Goal: Task Accomplishment & Management: Use online tool/utility

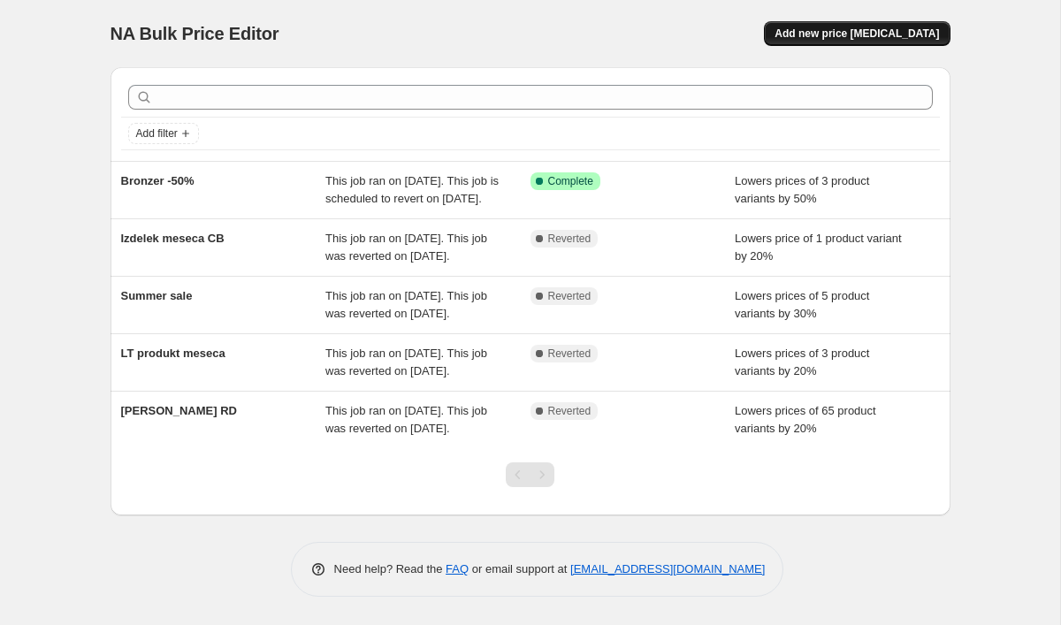
click at [836, 40] on span "Add new price [MEDICAL_DATA]" at bounding box center [857, 34] width 164 height 14
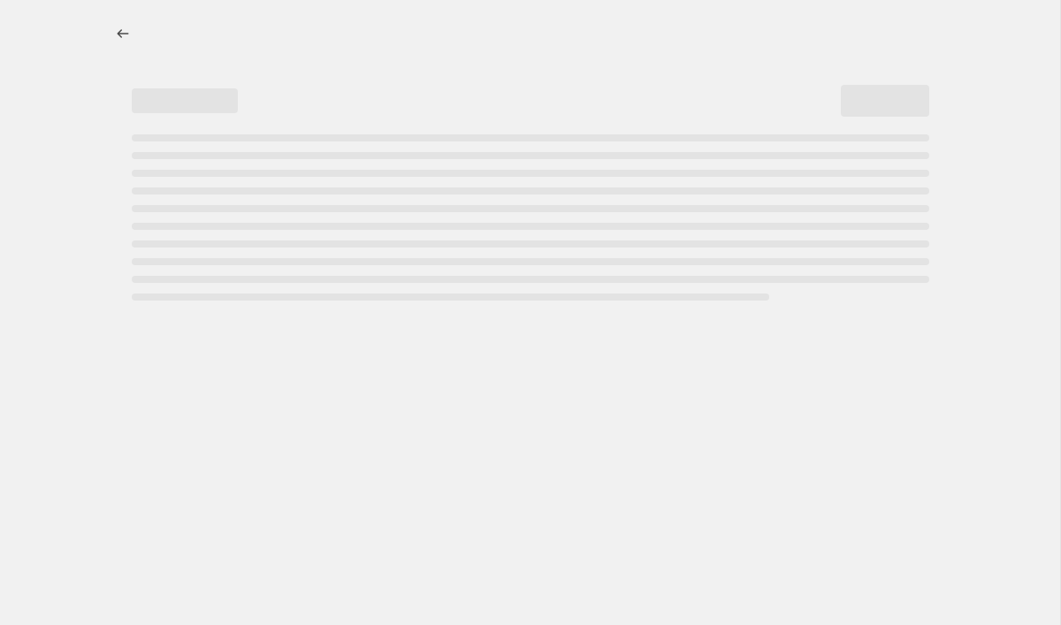
select select "percentage"
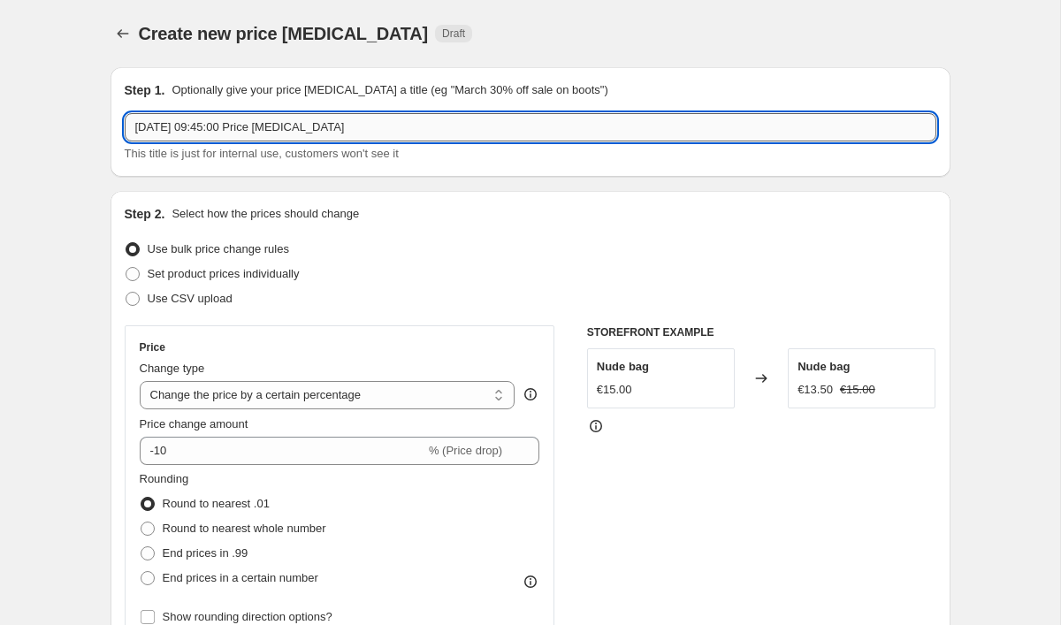
click at [182, 126] on input "[DATE] 09:45:00 Price [MEDICAL_DATA]" at bounding box center [531, 127] width 812 height 28
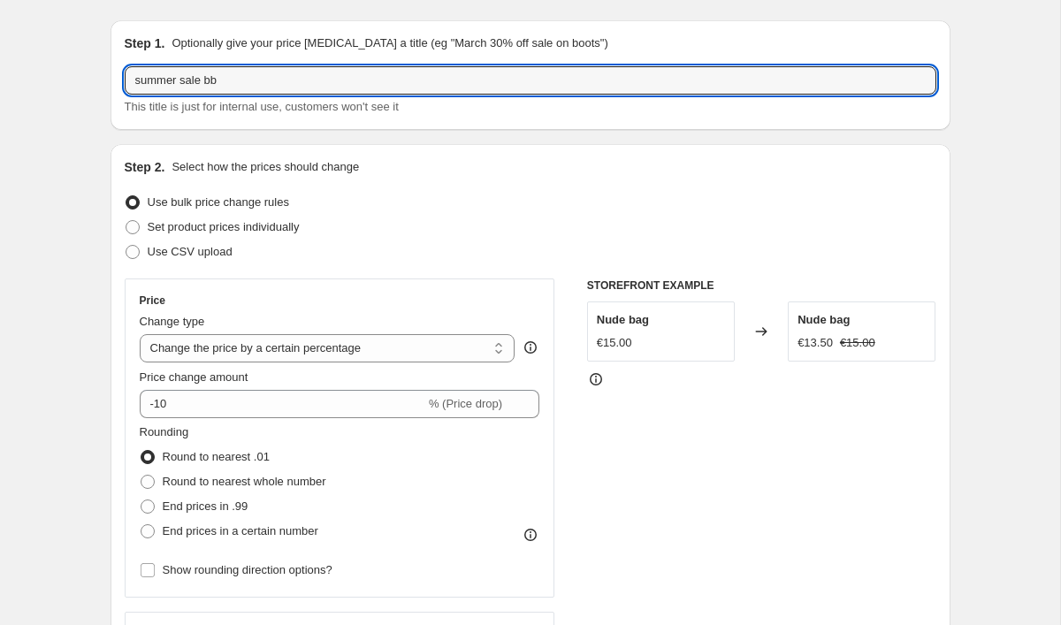
scroll to position [48, 0]
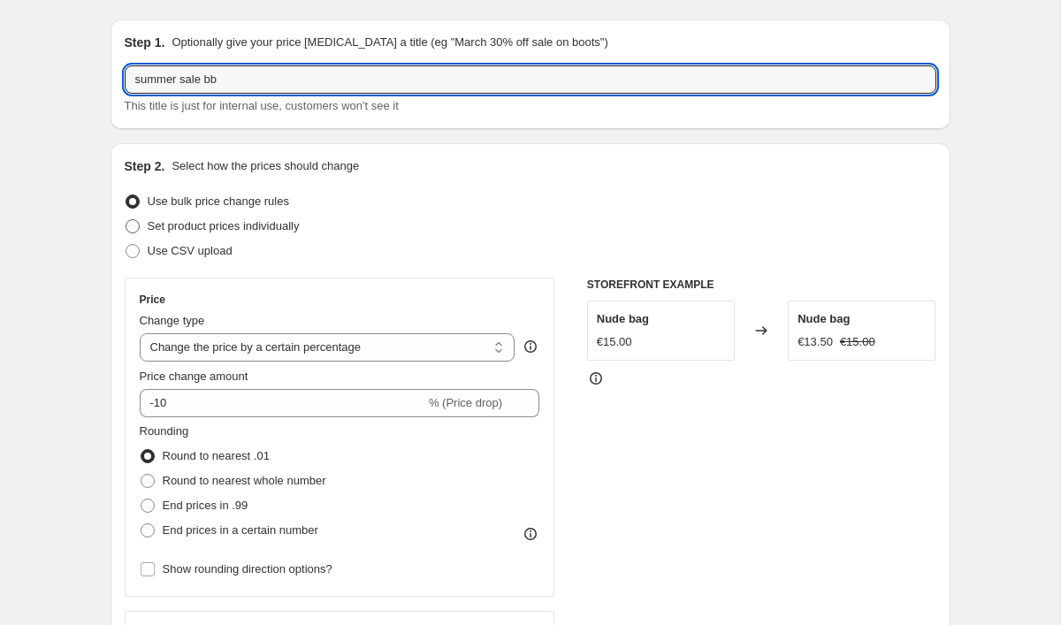
type input "summer sale bb"
click at [134, 228] on span at bounding box center [133, 226] width 14 height 14
click at [126, 220] on input "Set product prices individually" at bounding box center [126, 219] width 1 height 1
radio input "true"
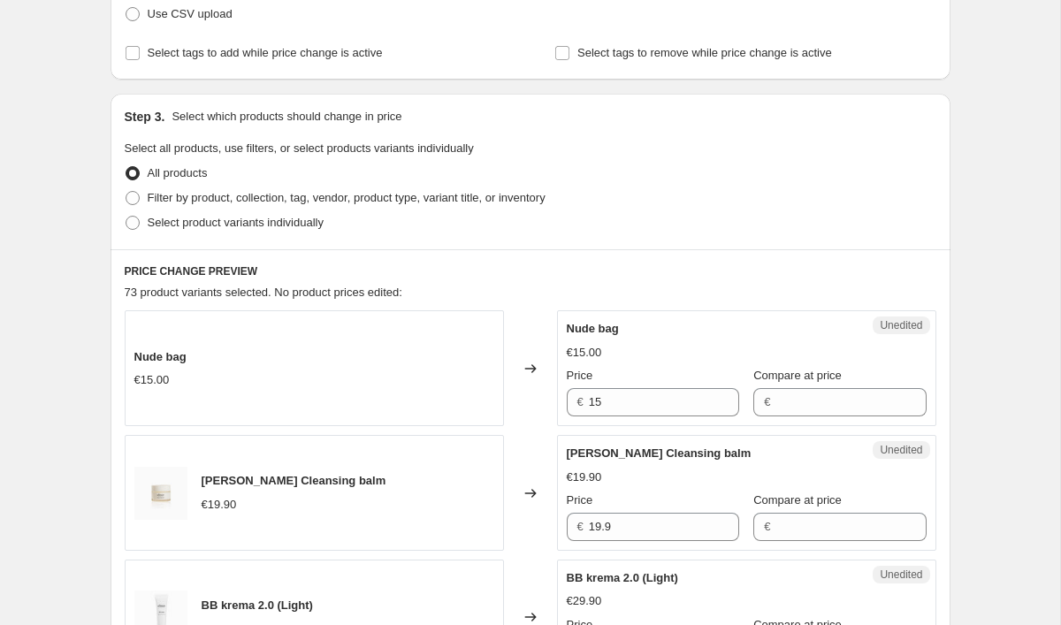
scroll to position [286, 0]
click at [134, 195] on span at bounding box center [133, 197] width 14 height 14
click at [126, 191] on input "Filter by product, collection, tag, vendor, product type, variant title, or inv…" at bounding box center [126, 190] width 1 height 1
radio input "true"
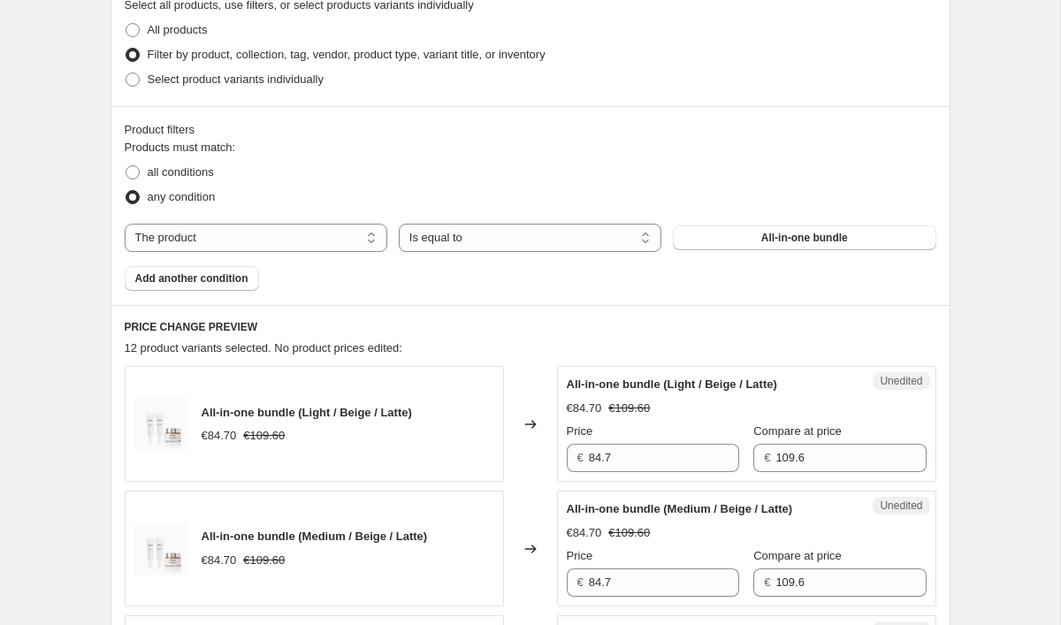
scroll to position [429, 0]
click at [775, 240] on span "All-in-one bundle" at bounding box center [804, 237] width 87 height 14
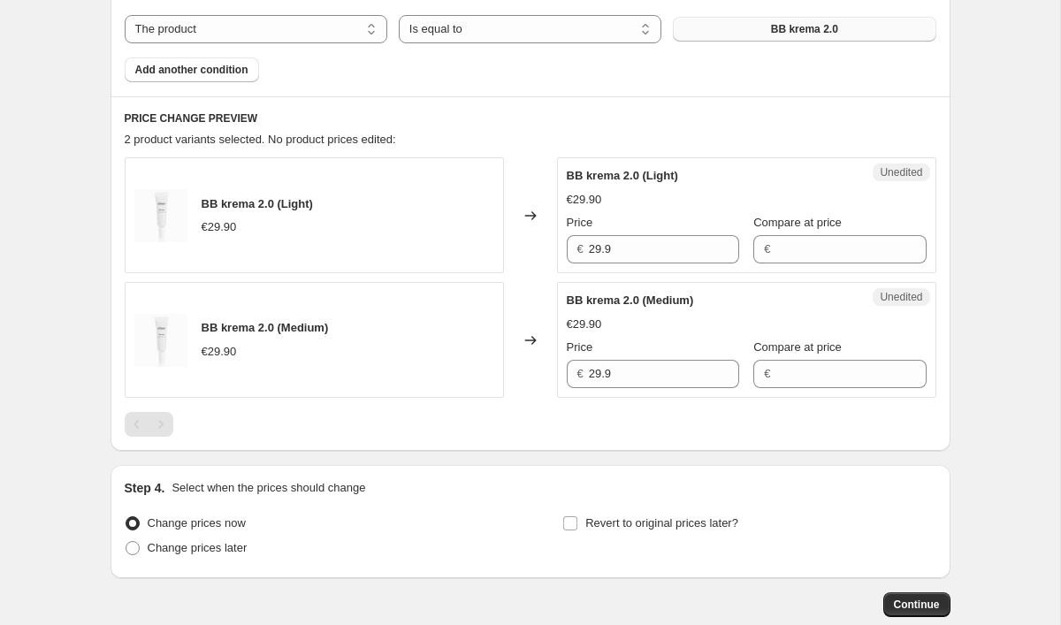
scroll to position [639, 0]
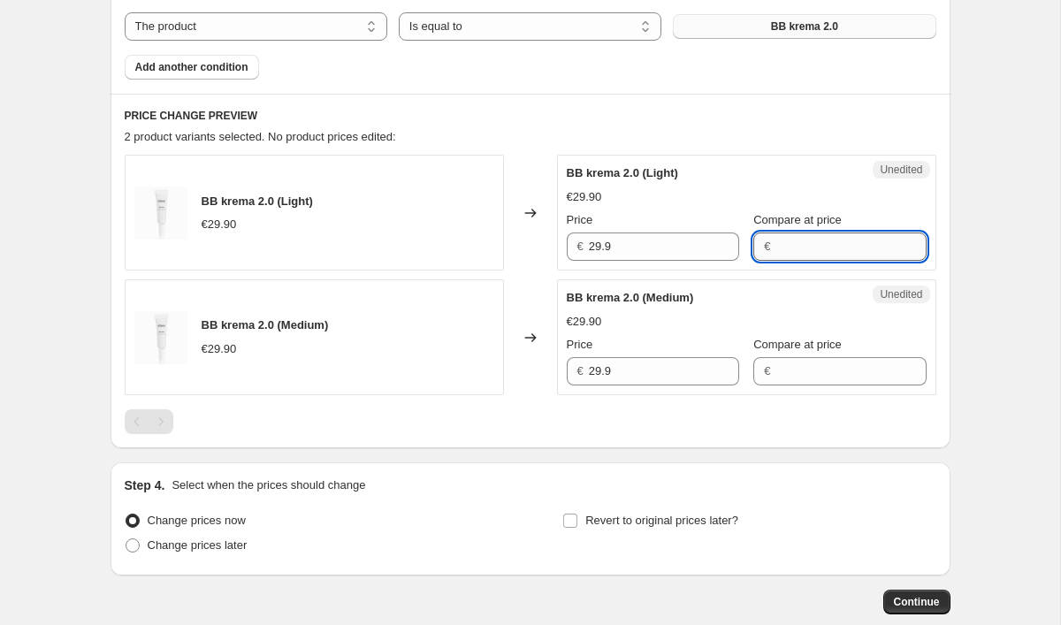
click at [856, 247] on input "Compare at price" at bounding box center [850, 247] width 150 height 28
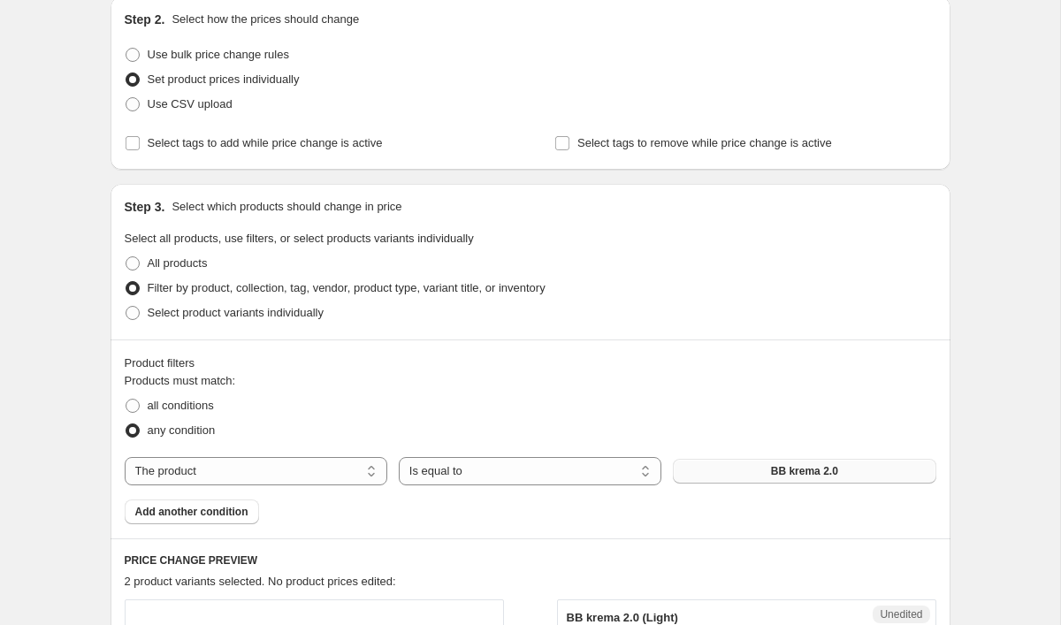
scroll to position [186, 0]
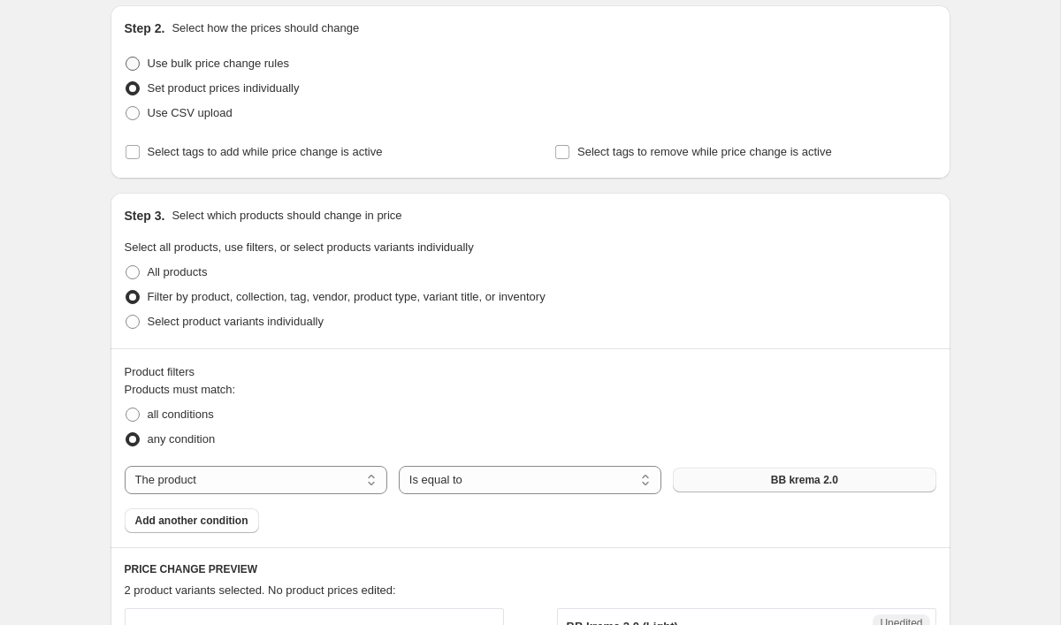
click at [132, 65] on span at bounding box center [133, 64] width 14 height 14
click at [126, 57] on input "Use bulk price change rules" at bounding box center [126, 57] width 1 height 1
radio input "true"
select select "percentage"
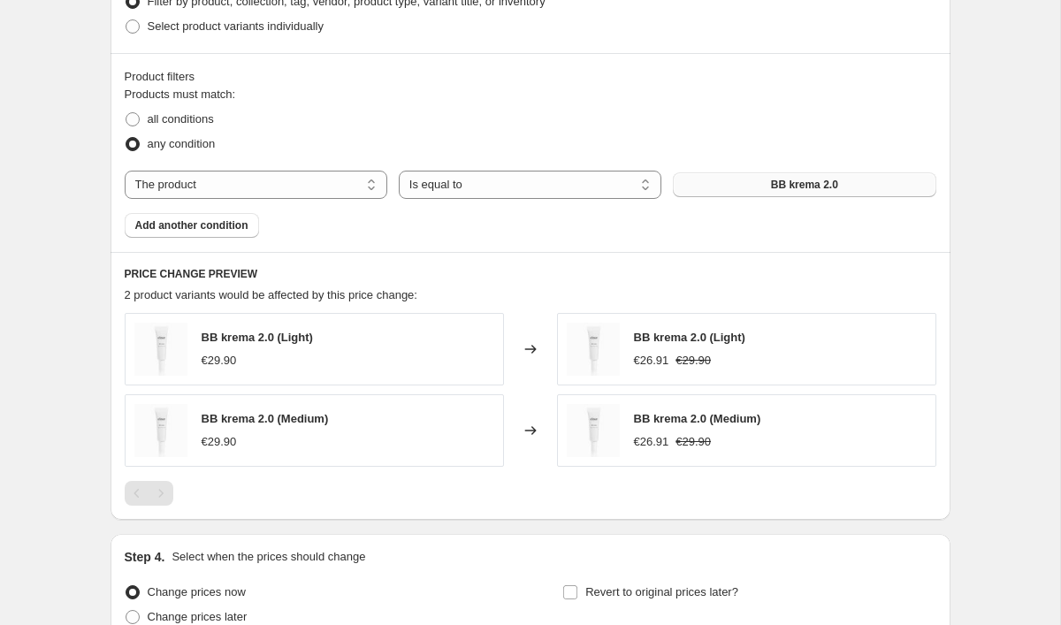
scroll to position [931, 0]
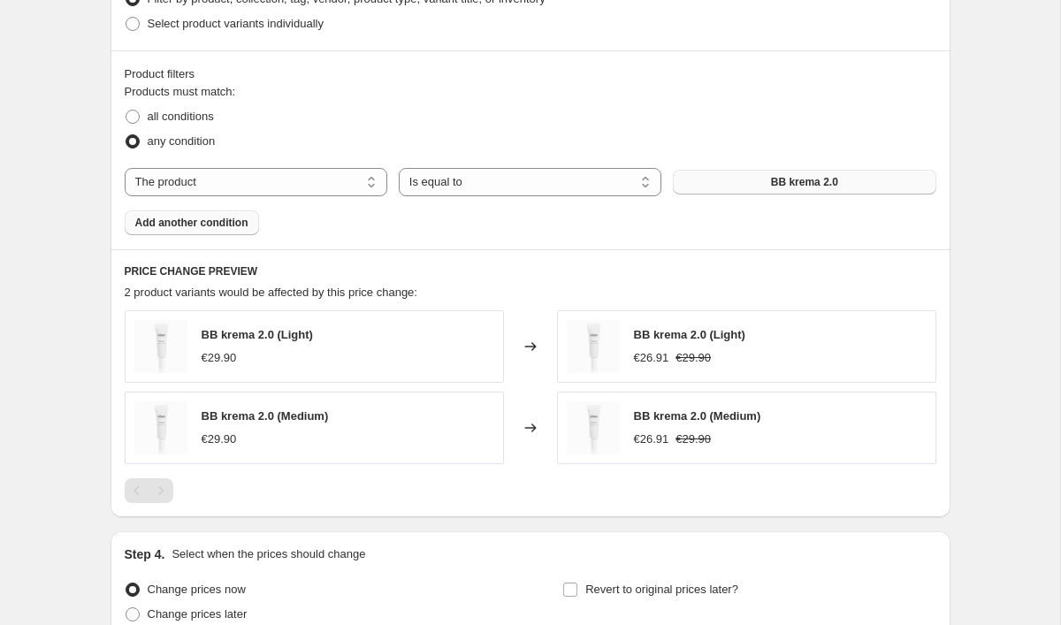
click at [206, 222] on span "Add another condition" at bounding box center [191, 223] width 113 height 14
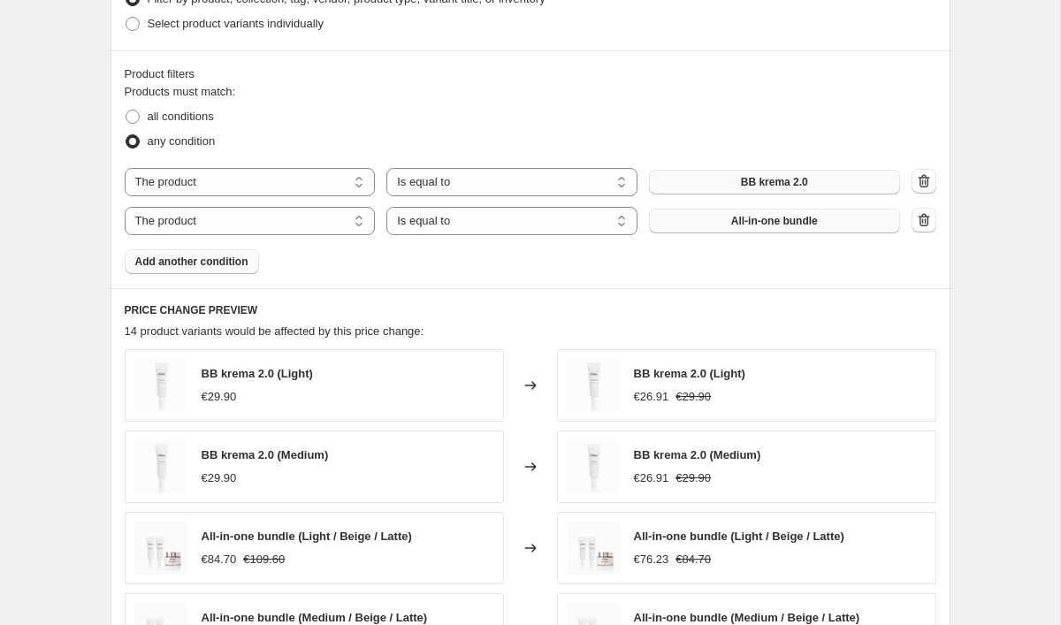
click at [777, 225] on span "All-in-one bundle" at bounding box center [774, 221] width 87 height 14
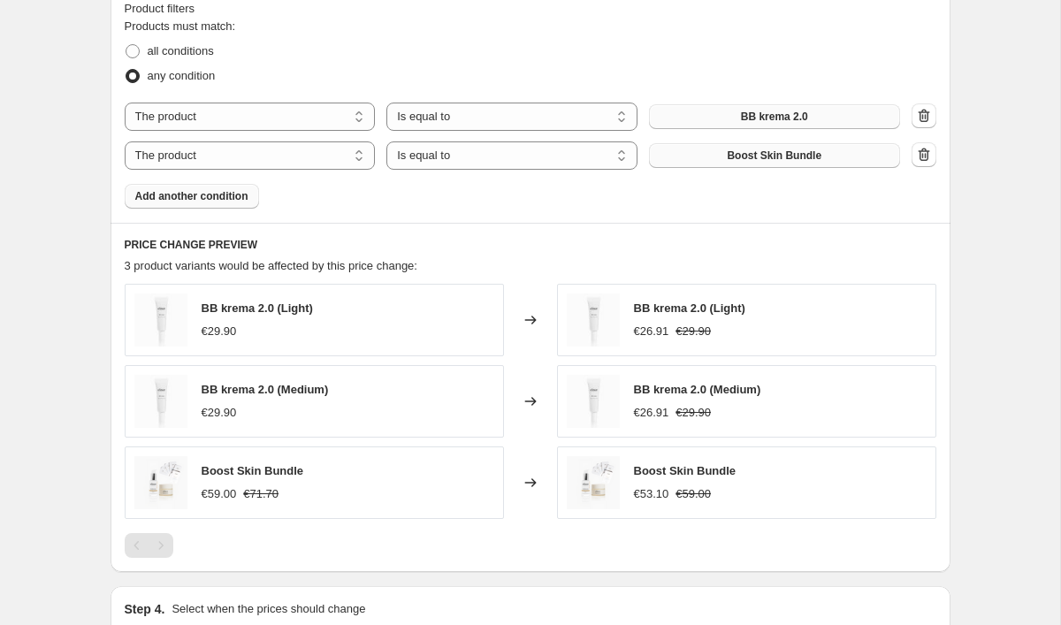
scroll to position [999, 0]
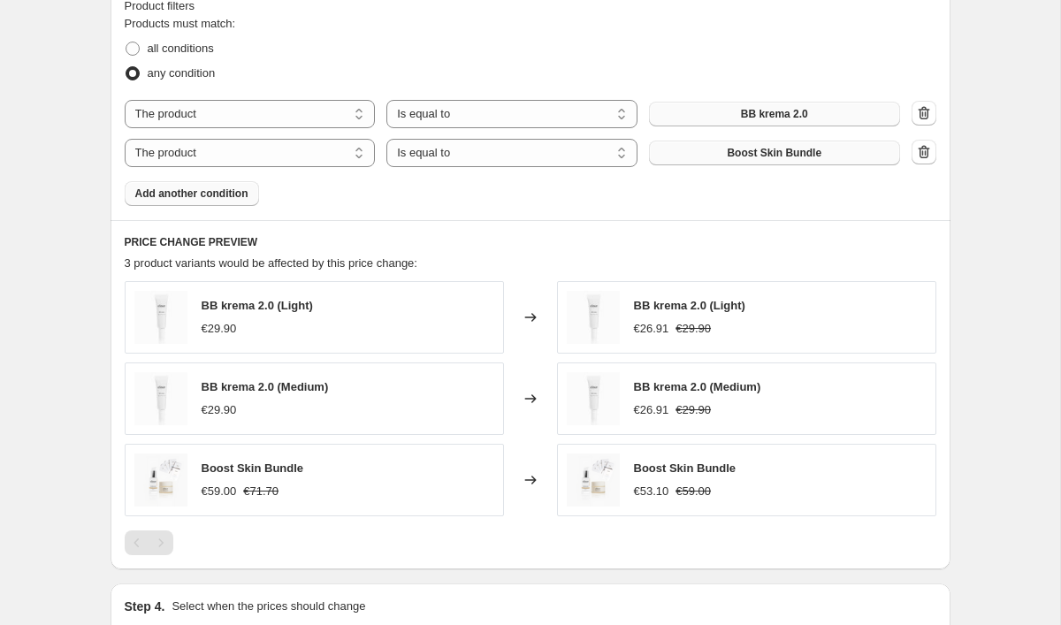
click at [184, 194] on span "Add another condition" at bounding box center [191, 194] width 113 height 14
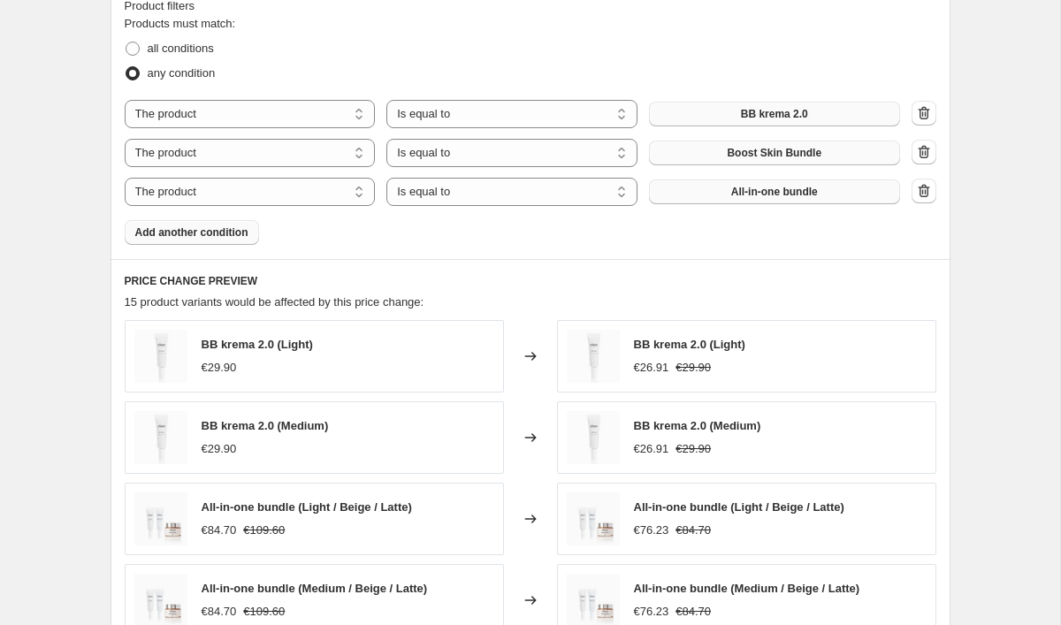
click at [734, 187] on span "All-in-one bundle" at bounding box center [774, 192] width 87 height 14
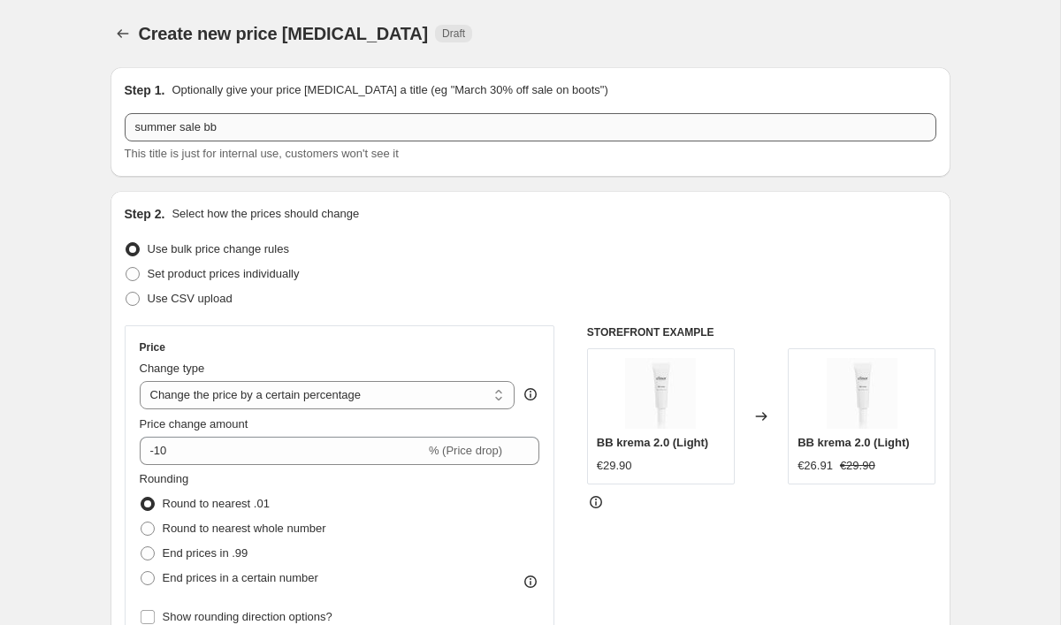
scroll to position [0, 0]
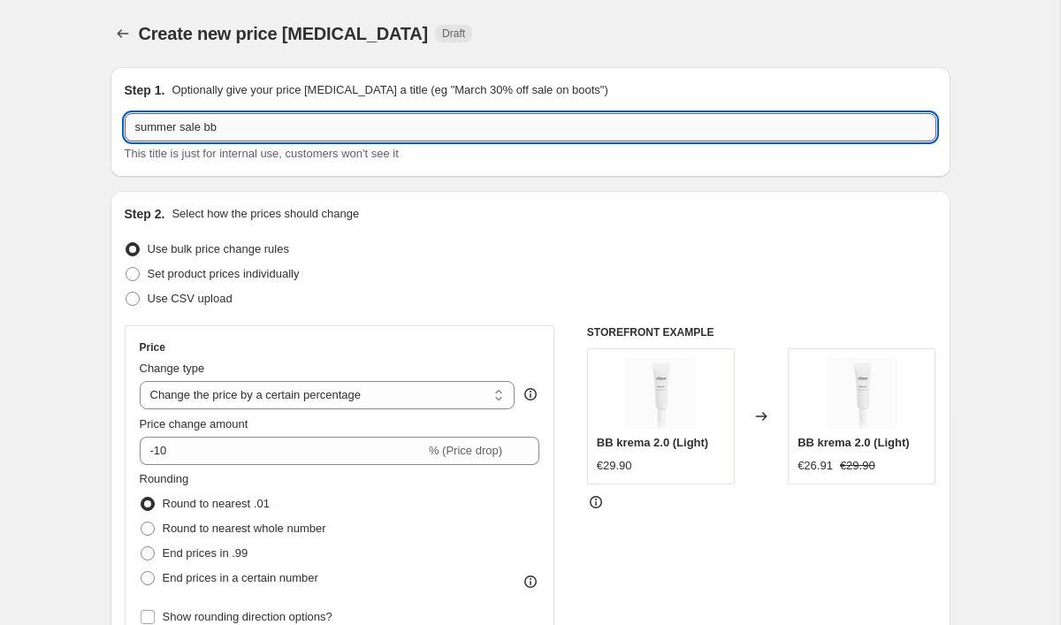
click at [211, 128] on input "summer sale bb" at bounding box center [531, 127] width 812 height 28
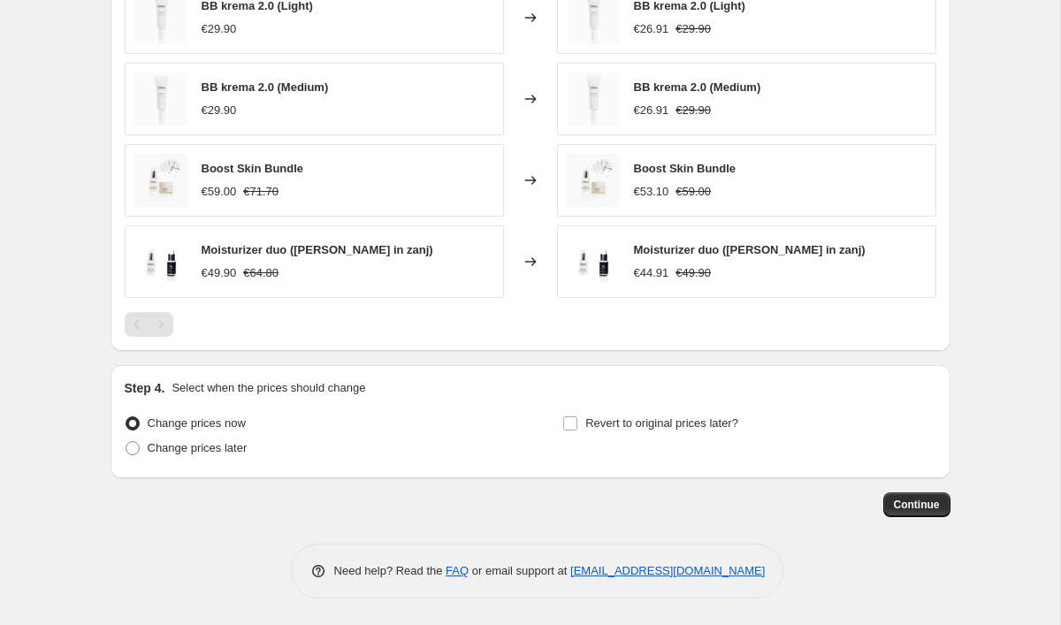
scroll to position [1338, 0]
type input "summer sale 10%"
click at [574, 425] on input "Revert to original prices later?" at bounding box center [570, 423] width 14 height 14
checkbox input "true"
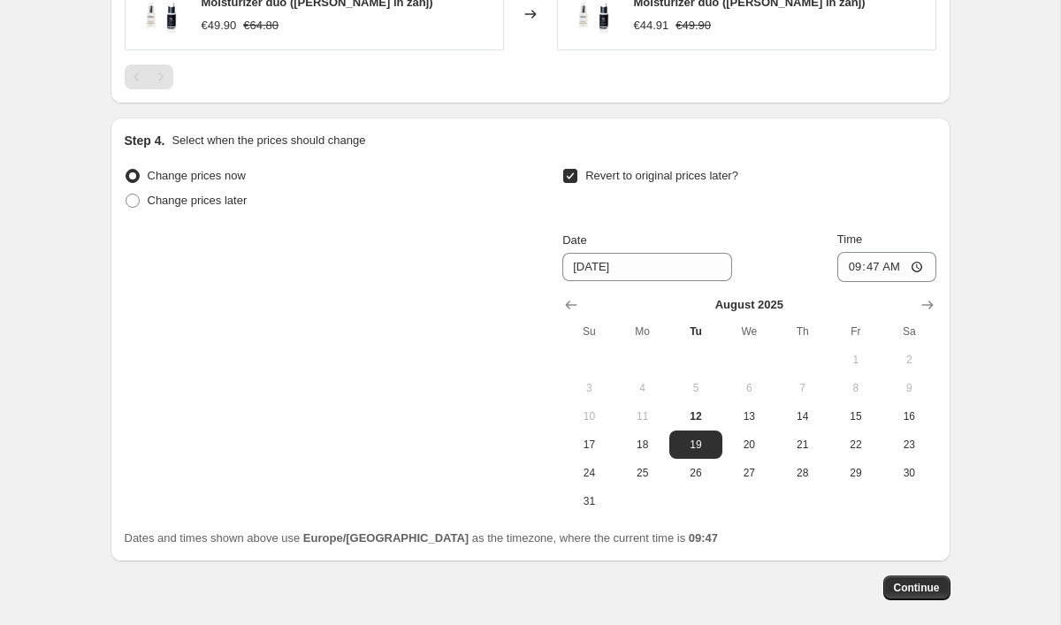
scroll to position [1607, 0]
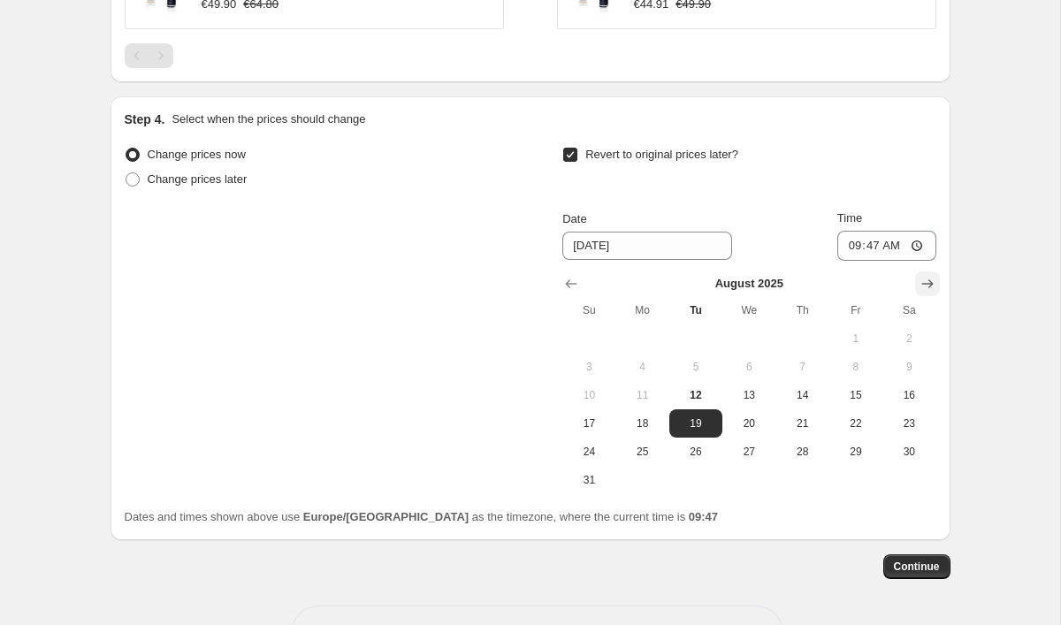
click at [925, 285] on icon "Show next month, September 2025" at bounding box center [928, 284] width 18 height 18
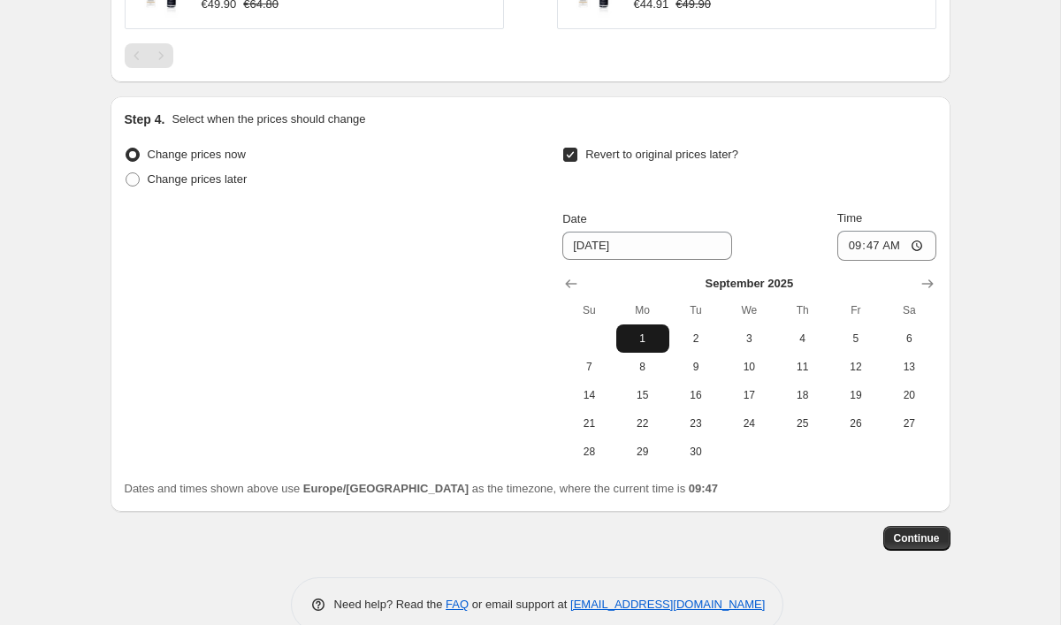
click at [647, 325] on button "1" at bounding box center [642, 339] width 53 height 28
type input "[DATE]"
click at [934, 538] on span "Continue" at bounding box center [917, 538] width 46 height 14
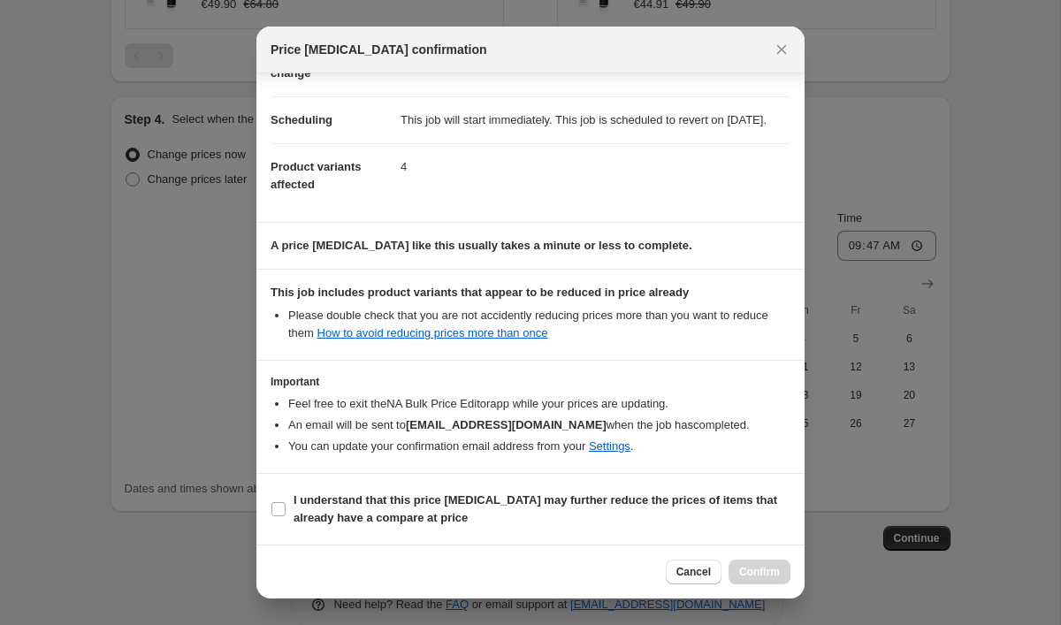
scroll to position [137, 0]
click at [278, 508] on input "I understand that this price [MEDICAL_DATA] may further reduce the prices of it…" at bounding box center [278, 509] width 14 height 14
checkbox input "true"
click at [745, 570] on span "Confirm" at bounding box center [759, 572] width 41 height 14
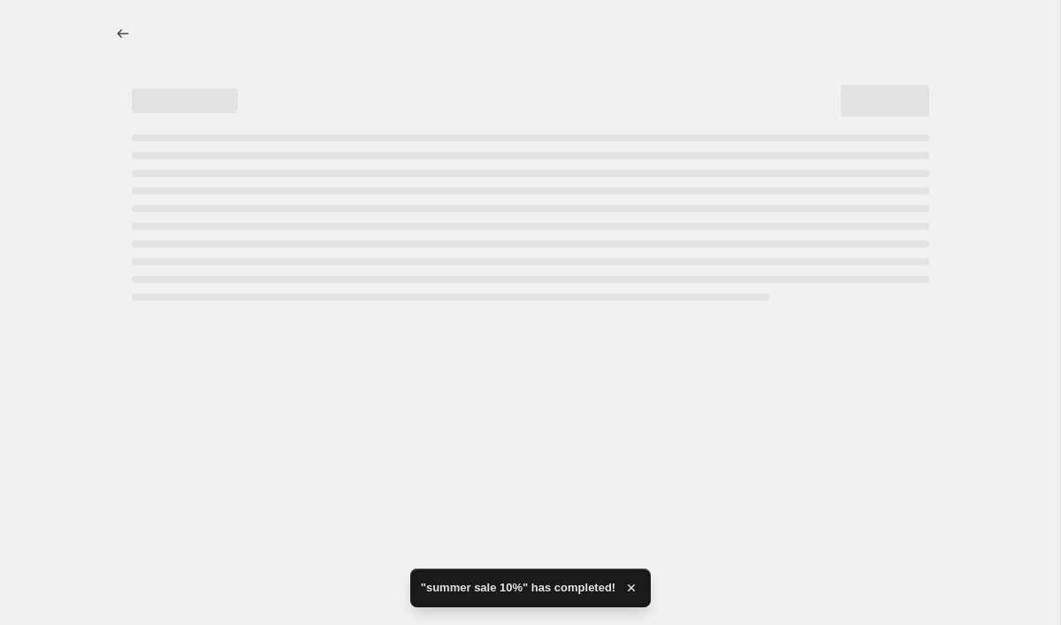
select select "percentage"
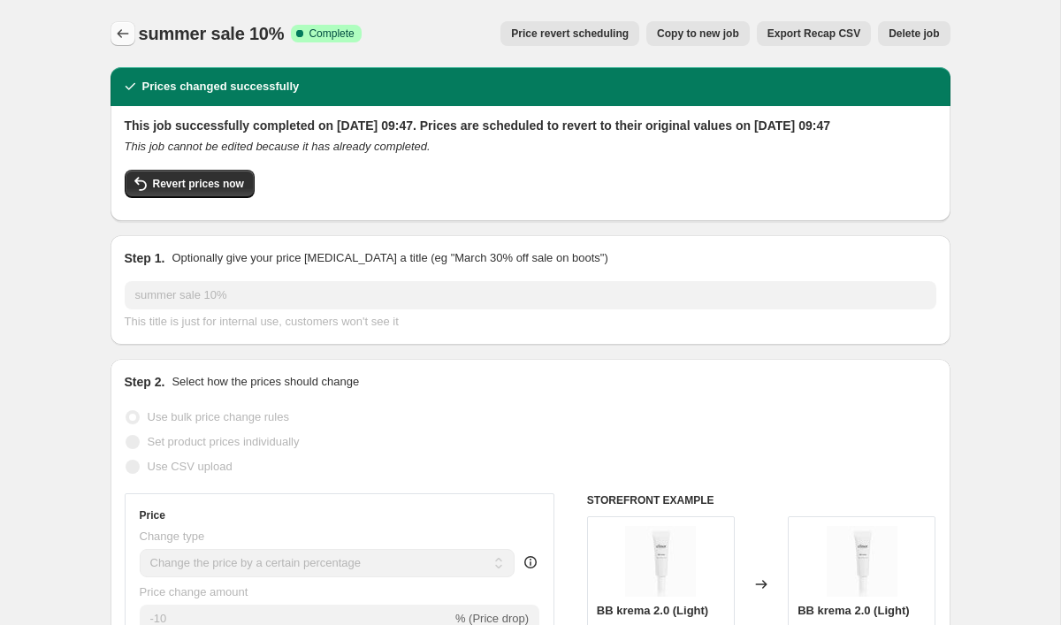
click at [116, 34] on icon "Price change jobs" at bounding box center [123, 34] width 18 height 18
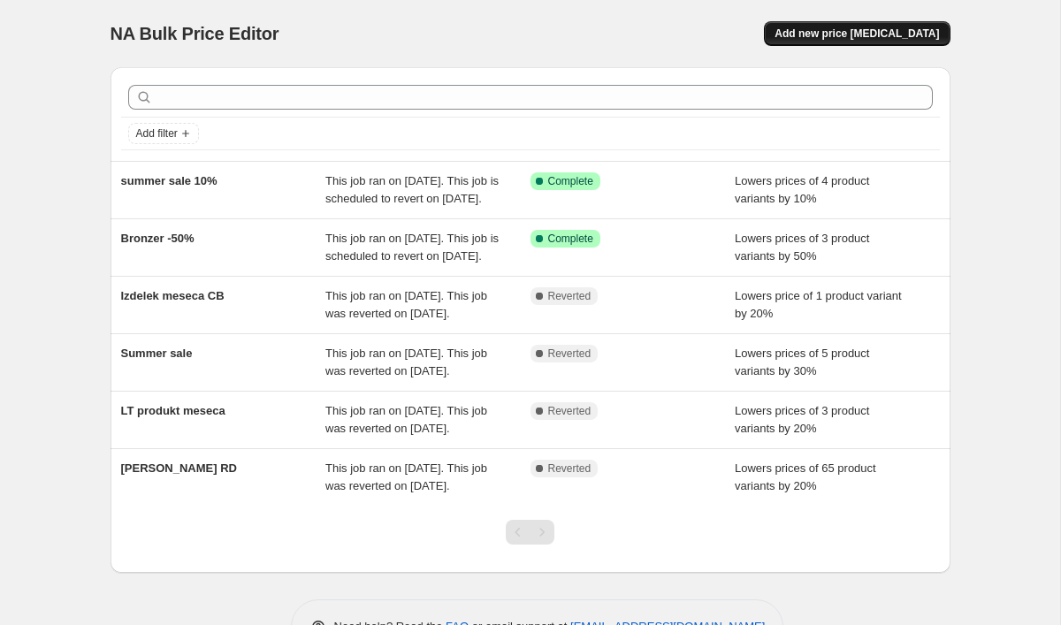
click at [886, 33] on span "Add new price [MEDICAL_DATA]" at bounding box center [857, 34] width 164 height 14
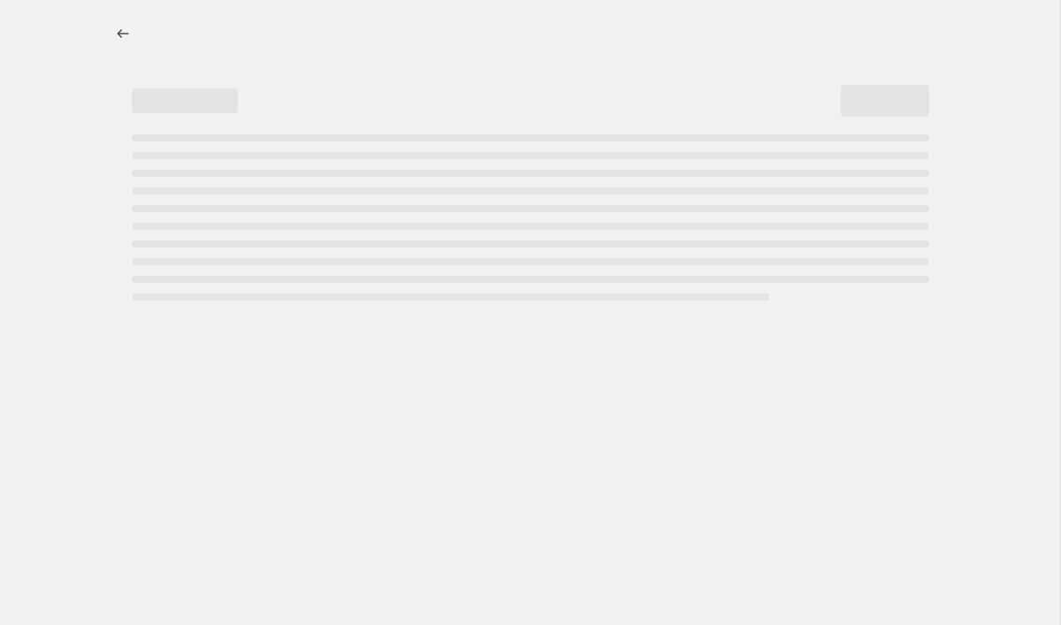
select select "percentage"
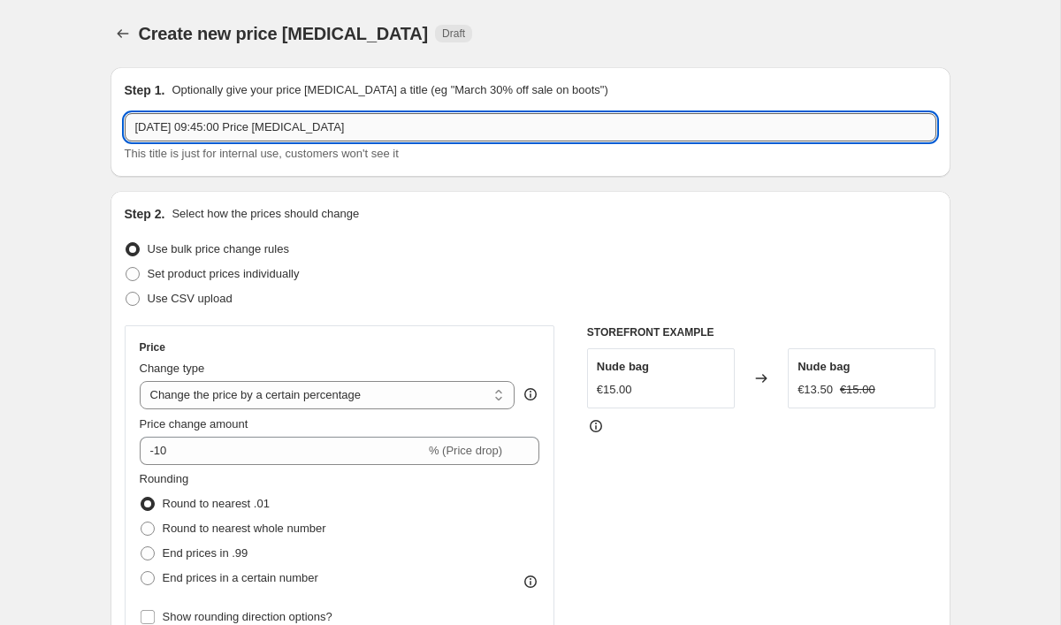
click at [225, 126] on input "[DATE] 09:45:00 Price [MEDICAL_DATA]" at bounding box center [531, 127] width 812 height 28
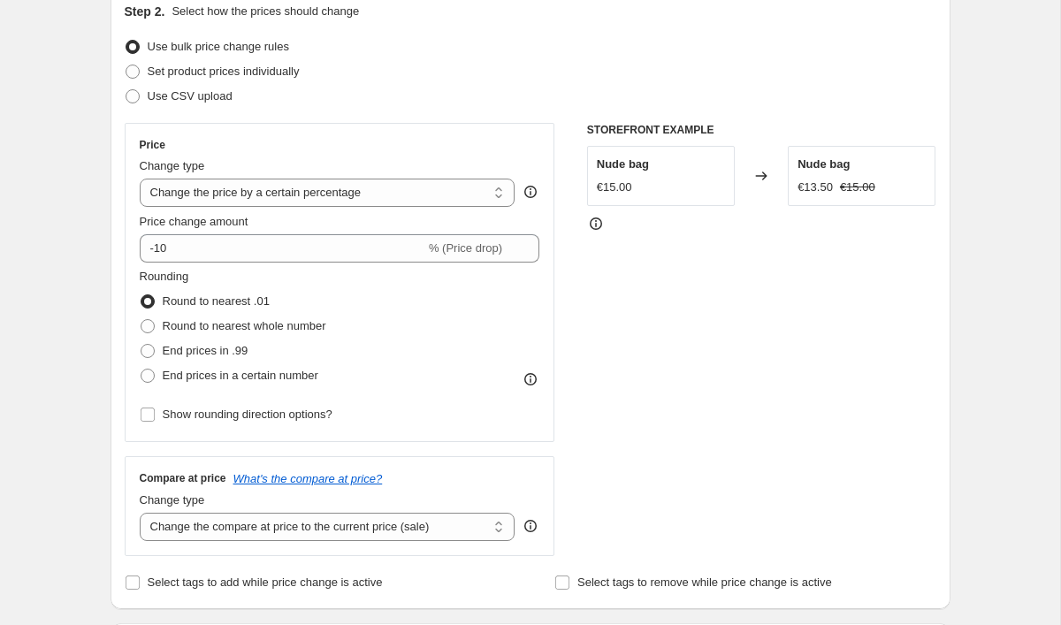
scroll to position [225, 0]
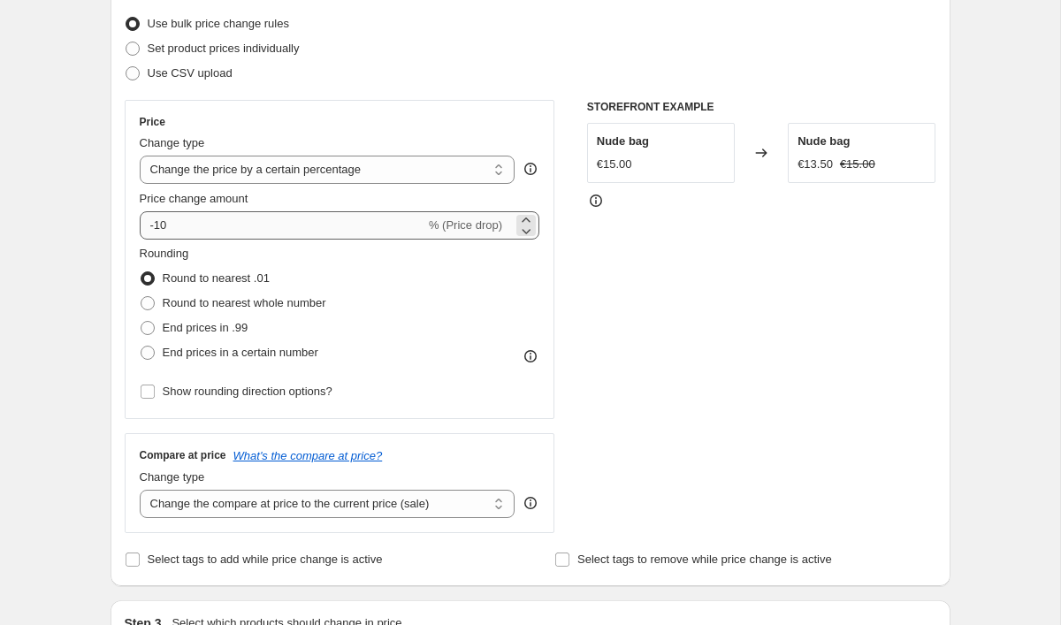
type input "summer sale 30%"
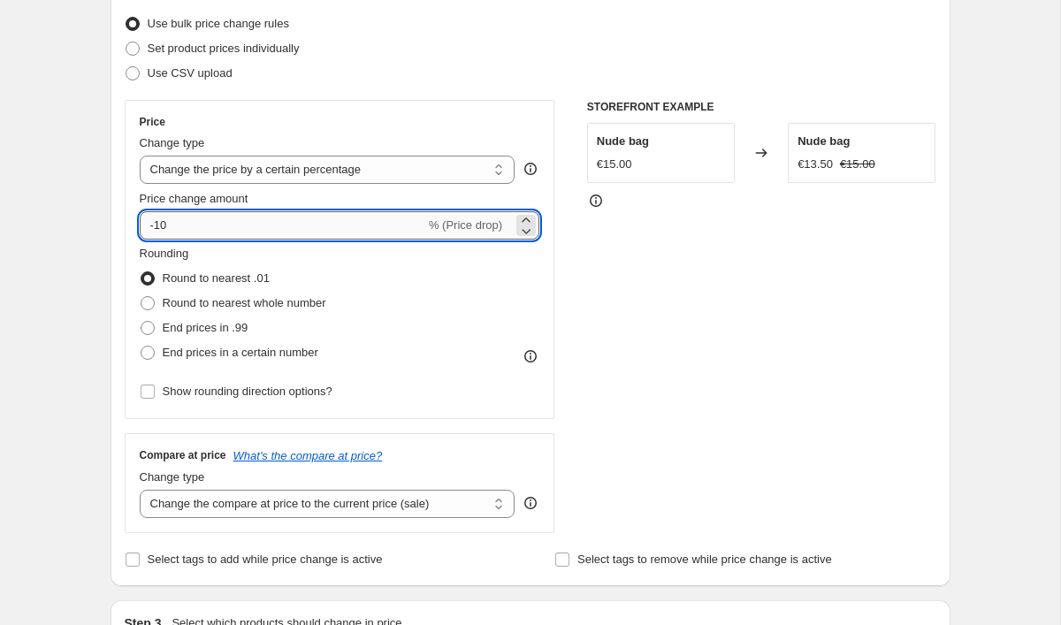
click at [207, 223] on input "-10" at bounding box center [283, 225] width 286 height 28
type input "-1"
type input "-30"
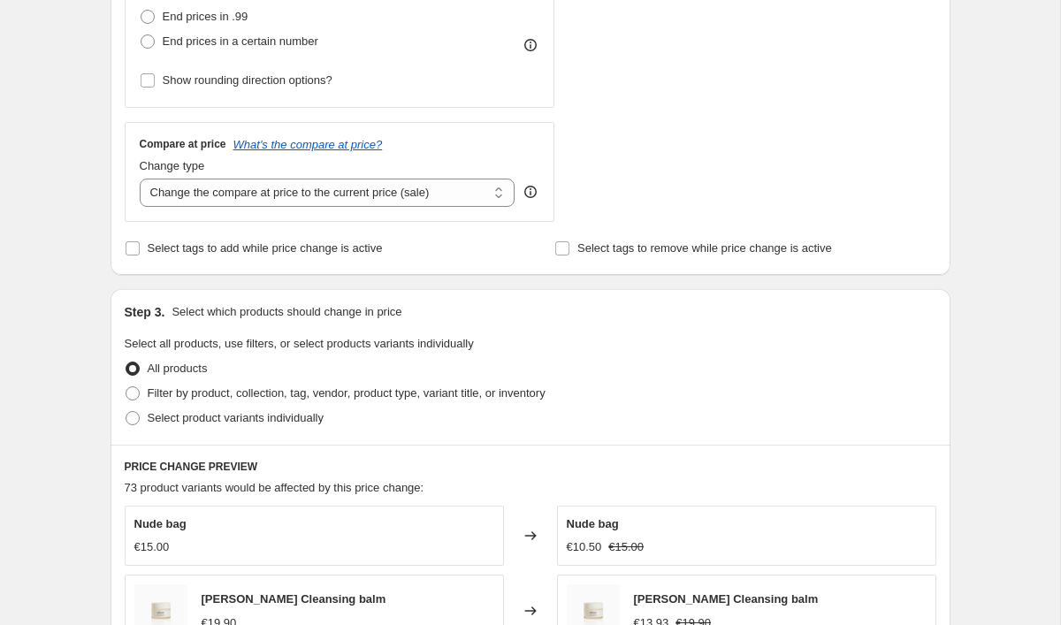
scroll to position [558, 0]
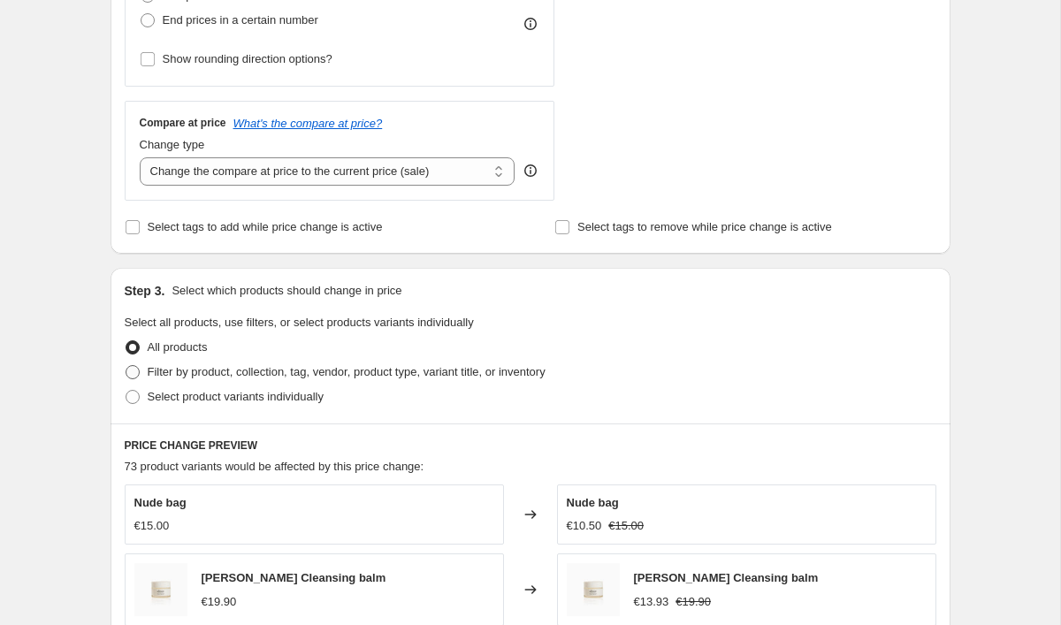
click at [130, 372] on span at bounding box center [133, 372] width 14 height 14
click at [126, 366] on input "Filter by product, collection, tag, vendor, product type, variant title, or inv…" at bounding box center [126, 365] width 1 height 1
radio input "true"
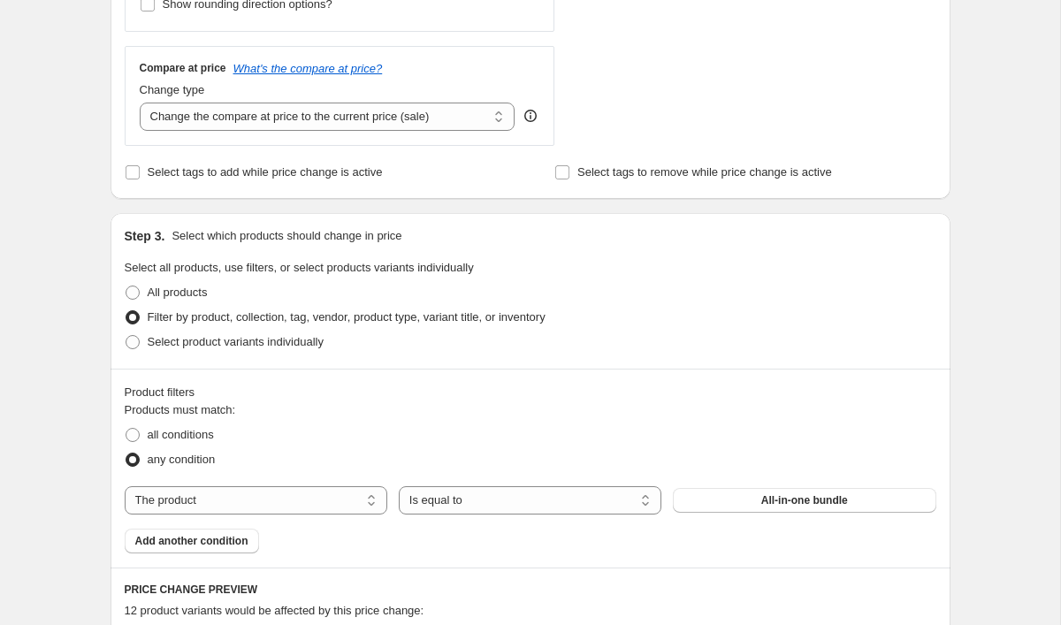
scroll to position [755, 0]
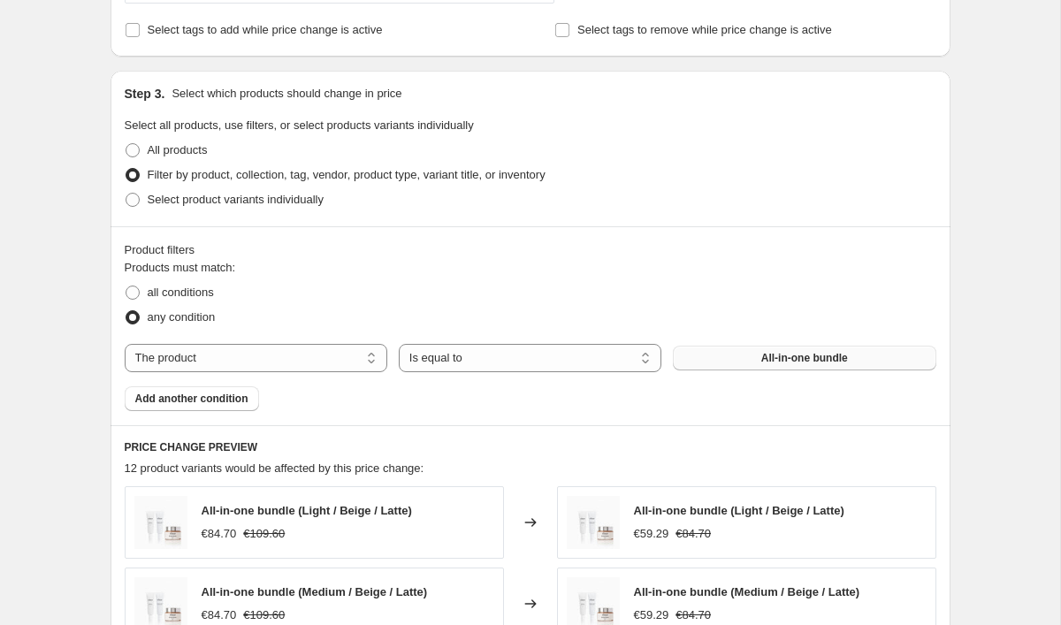
click at [776, 353] on span "All-in-one bundle" at bounding box center [804, 358] width 87 height 14
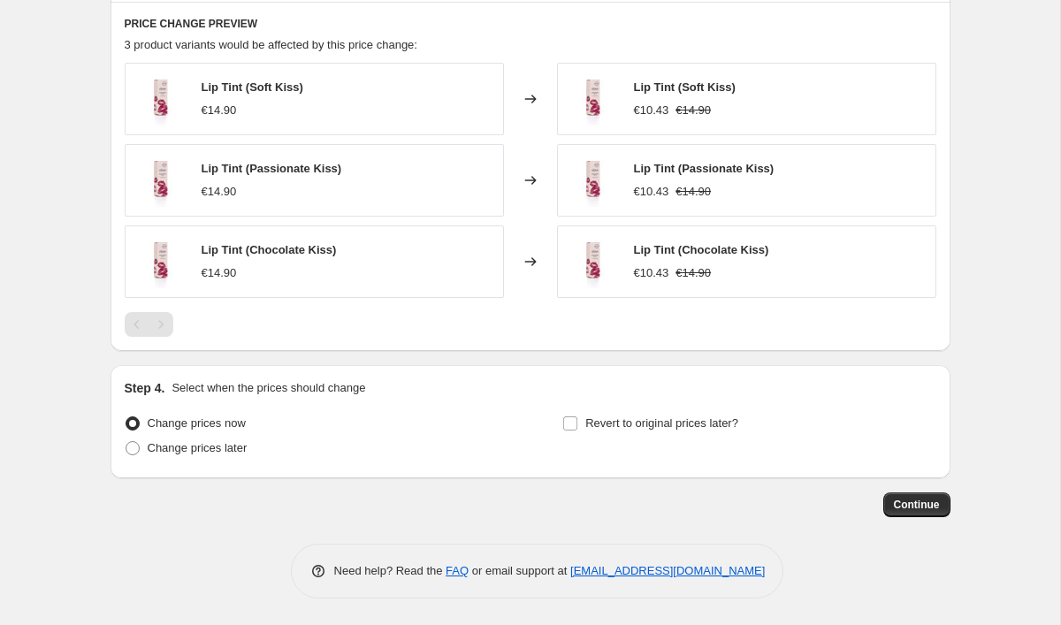
scroll to position [1179, 0]
click at [574, 429] on input "Revert to original prices later?" at bounding box center [570, 423] width 14 height 14
checkbox input "true"
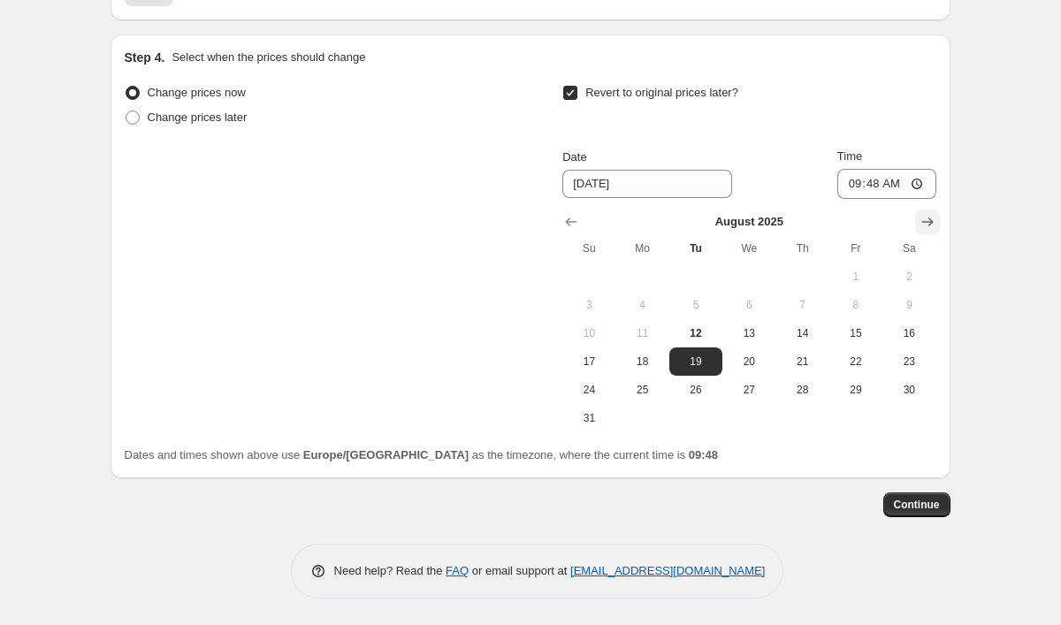
click at [927, 216] on icon "Show next month, September 2025" at bounding box center [928, 222] width 18 height 18
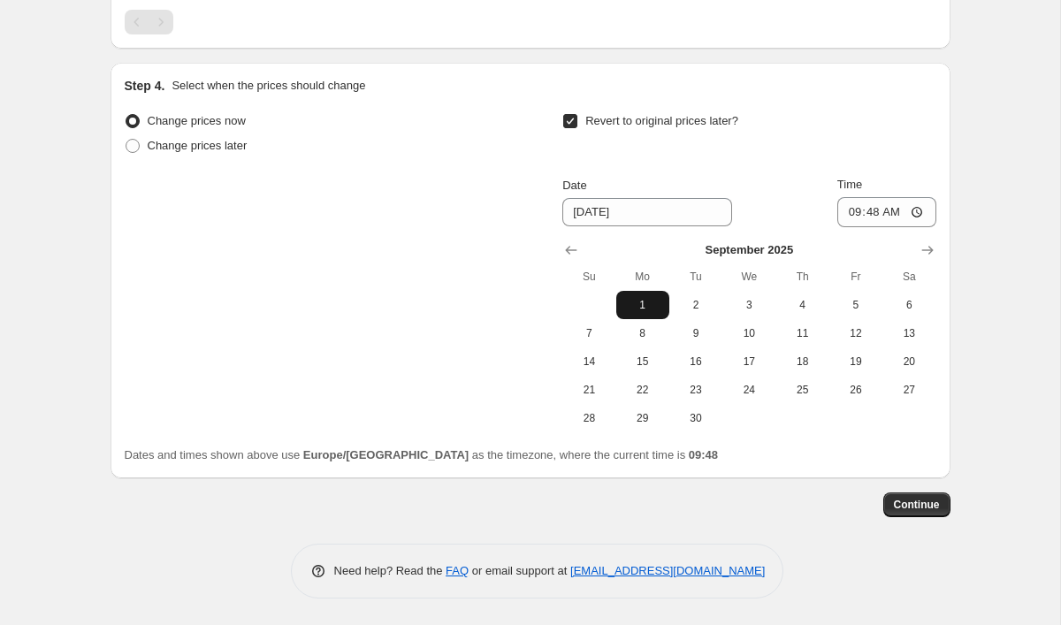
click at [657, 298] on span "1" at bounding box center [642, 305] width 39 height 14
type input "[DATE]"
click at [923, 500] on span "Continue" at bounding box center [917, 505] width 46 height 14
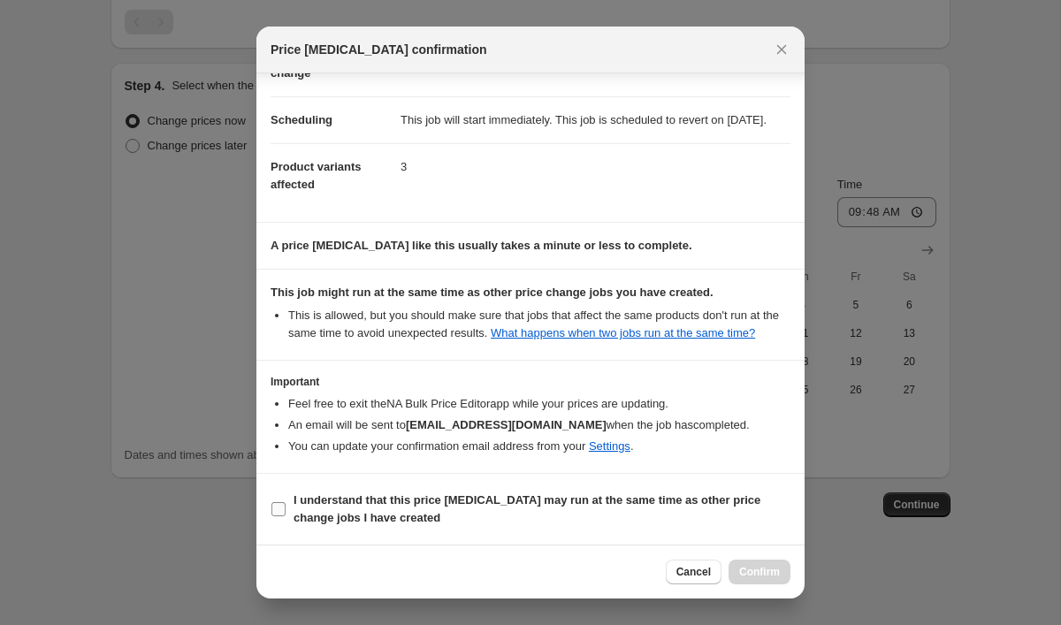
scroll to position [155, 0]
click at [279, 515] on input "I understand that this price [MEDICAL_DATA] may run at the same time as other p…" at bounding box center [278, 509] width 14 height 14
checkbox input "true"
click at [739, 566] on span "Confirm" at bounding box center [759, 572] width 41 height 14
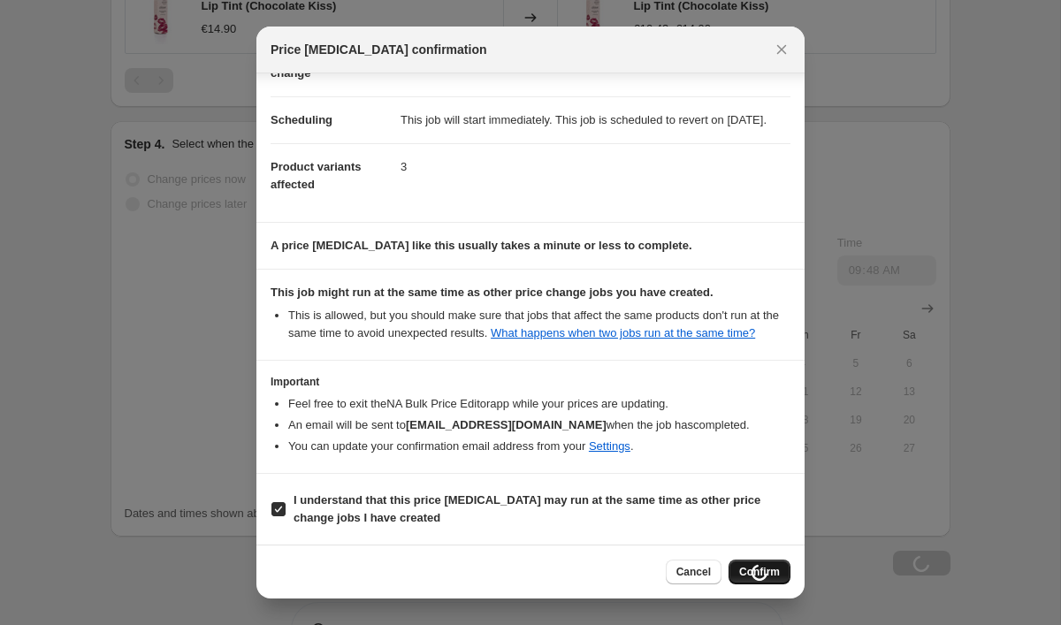
scroll to position [1483, 0]
